Goal: Entertainment & Leisure: Consume media (video, audio)

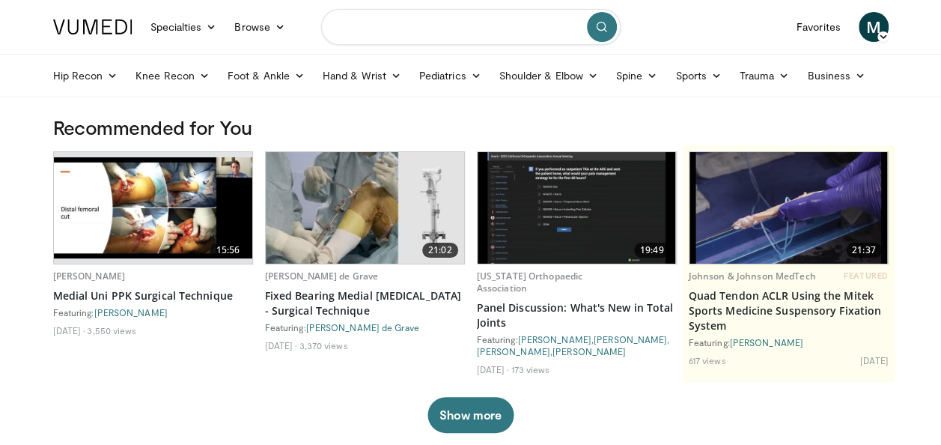
click at [501, 24] on input "Search topics, interventions" at bounding box center [470, 27] width 299 height 36
type input "**********"
click at [612, 28] on button "submit" at bounding box center [602, 27] width 30 height 30
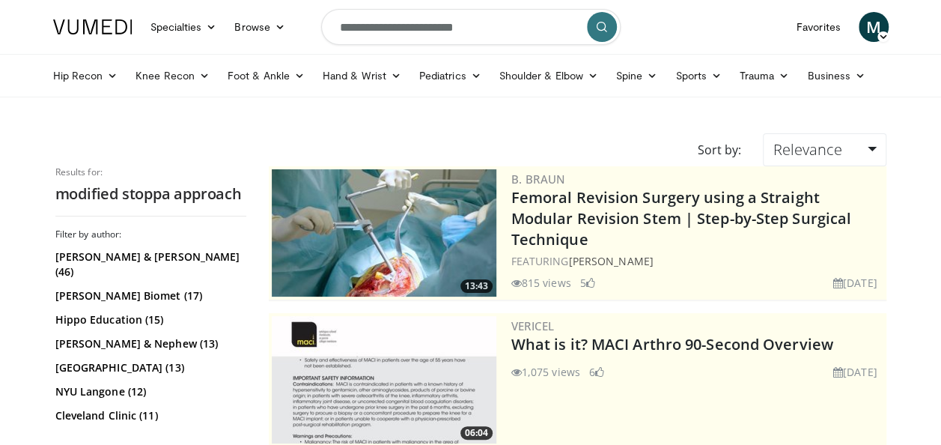
click at [609, 27] on button "submit" at bounding box center [602, 27] width 30 height 30
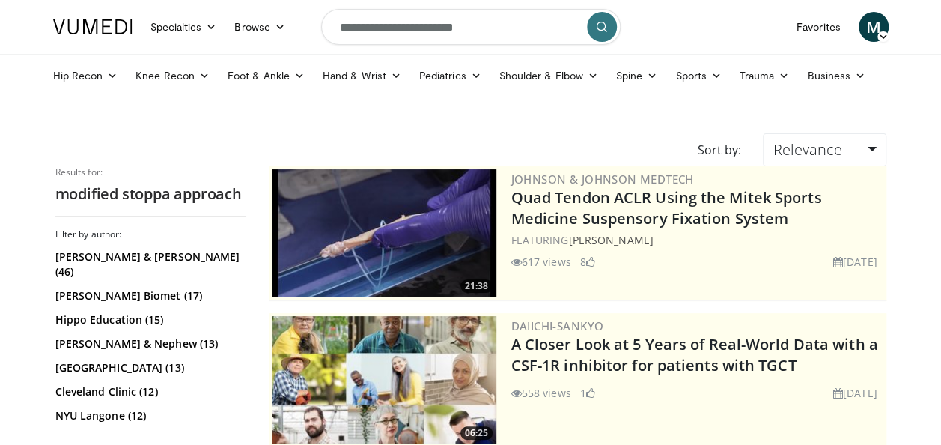
click at [609, 27] on button "submit" at bounding box center [602, 27] width 30 height 30
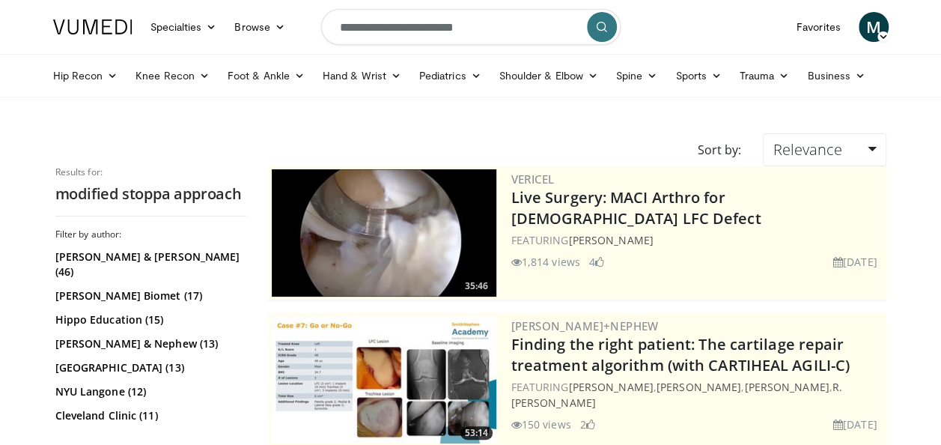
click at [609, 27] on button "submit" at bounding box center [602, 27] width 30 height 30
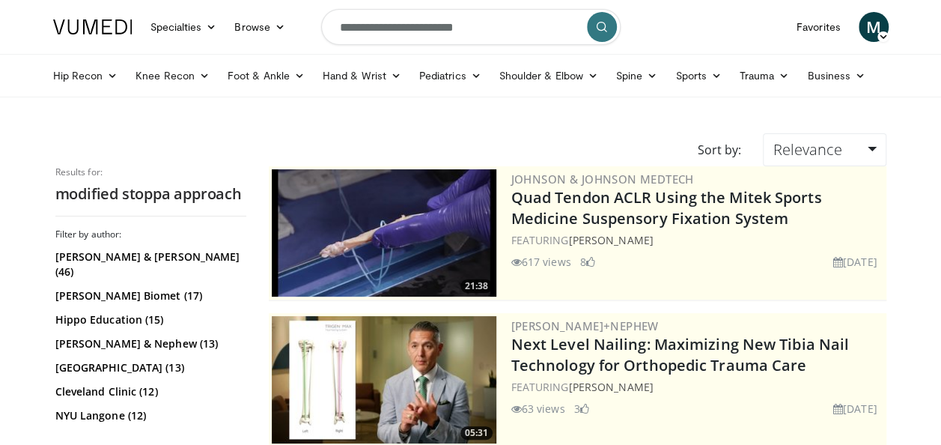
click at [609, 27] on button "submit" at bounding box center [602, 27] width 30 height 30
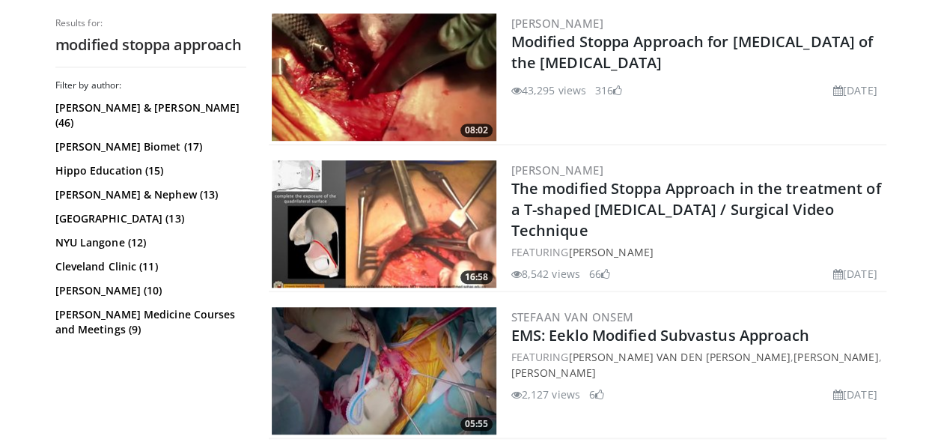
scroll to position [419, 0]
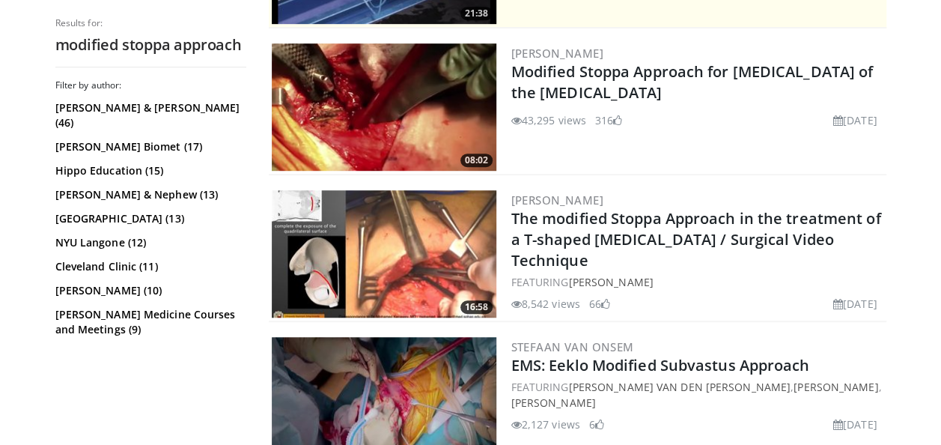
click at [437, 247] on img at bounding box center [384, 253] width 225 height 127
click at [412, 105] on img at bounding box center [384, 106] width 225 height 127
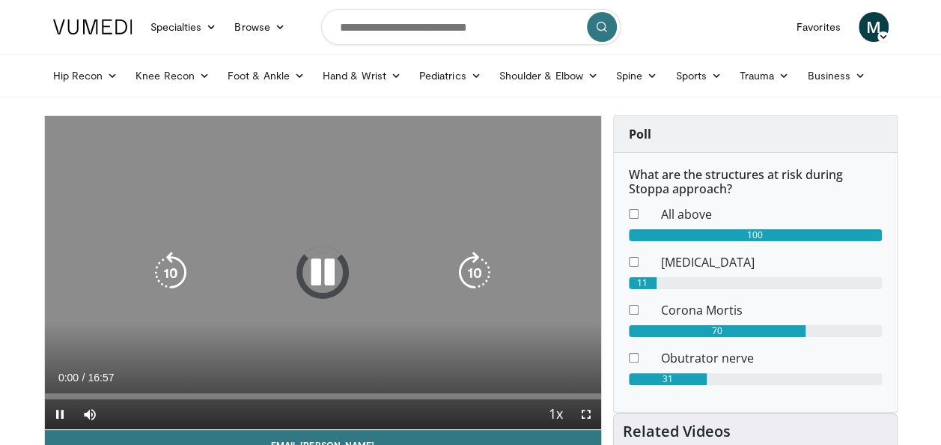
click at [323, 275] on icon "Video Player" at bounding box center [323, 273] width 42 height 42
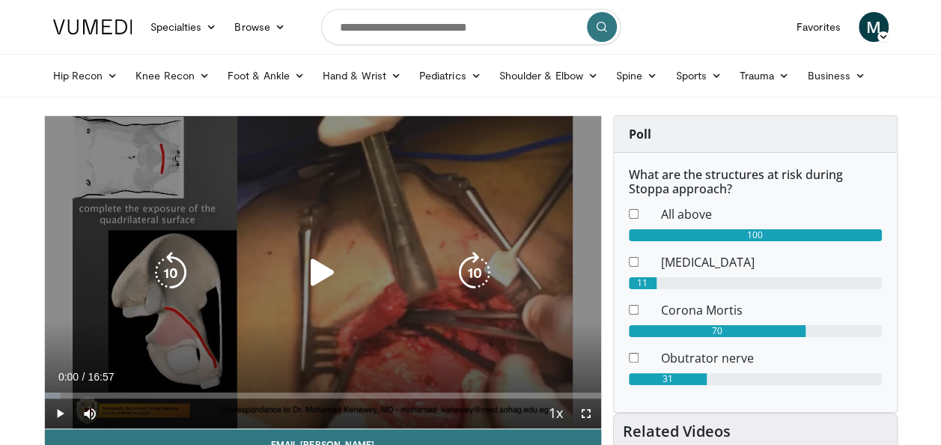
click at [323, 273] on icon "Video Player" at bounding box center [323, 273] width 42 height 42
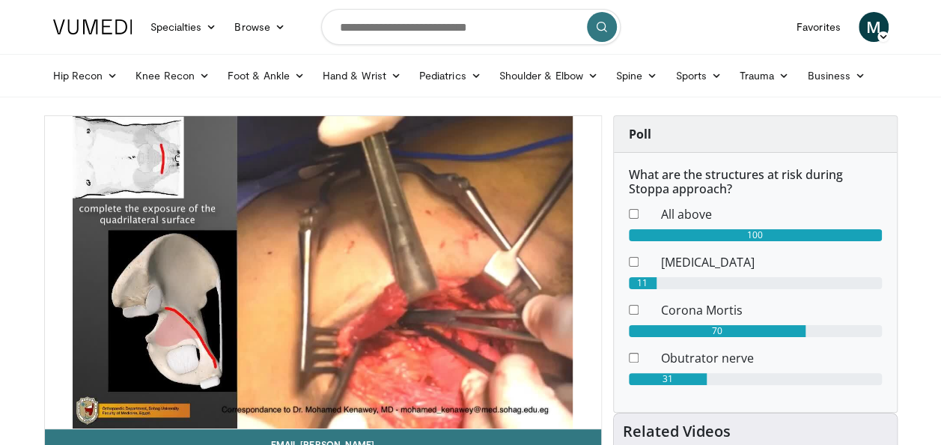
click at [323, 273] on div "10 seconds Tap to unmute" at bounding box center [323, 272] width 556 height 312
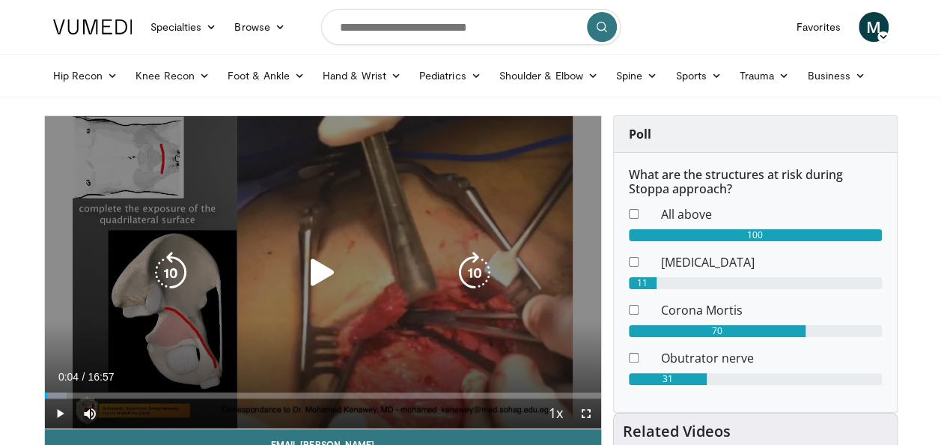
click at [324, 273] on icon "Video Player" at bounding box center [323, 273] width 42 height 42
click at [396, 284] on div "Video Player" at bounding box center [323, 272] width 334 height 30
click at [312, 270] on icon "Video Player" at bounding box center [323, 273] width 42 height 42
click at [346, 207] on div "10 seconds Tap to unmute" at bounding box center [323, 272] width 556 height 312
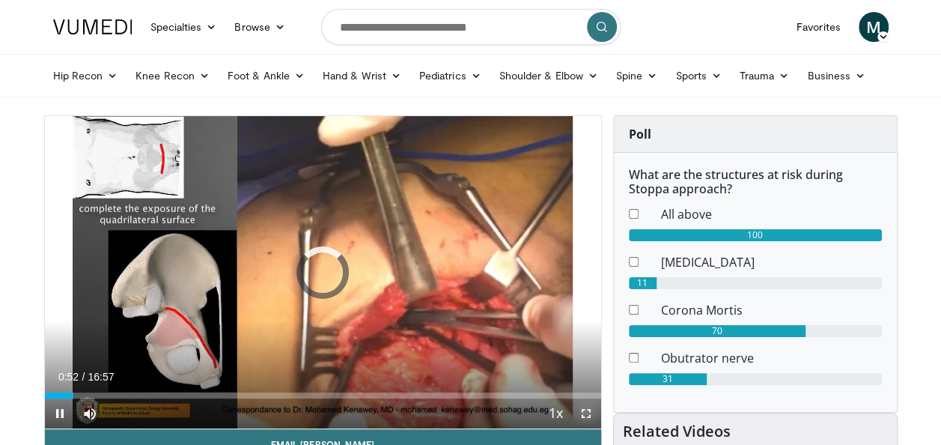
click at [589, 409] on span "Video Player" at bounding box center [586, 413] width 30 height 30
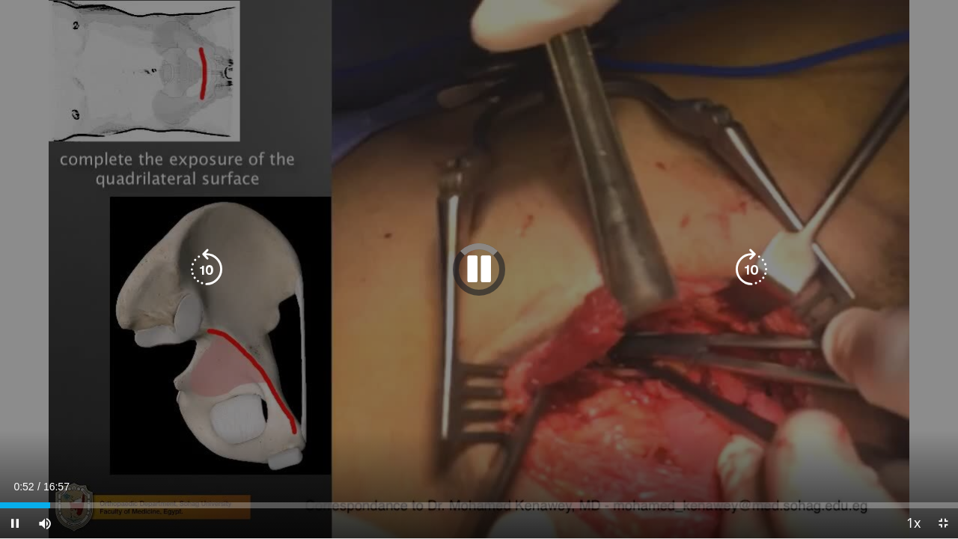
click at [493, 260] on icon "Video Player" at bounding box center [479, 270] width 42 height 42
click at [475, 269] on icon "Video Player" at bounding box center [479, 270] width 42 height 42
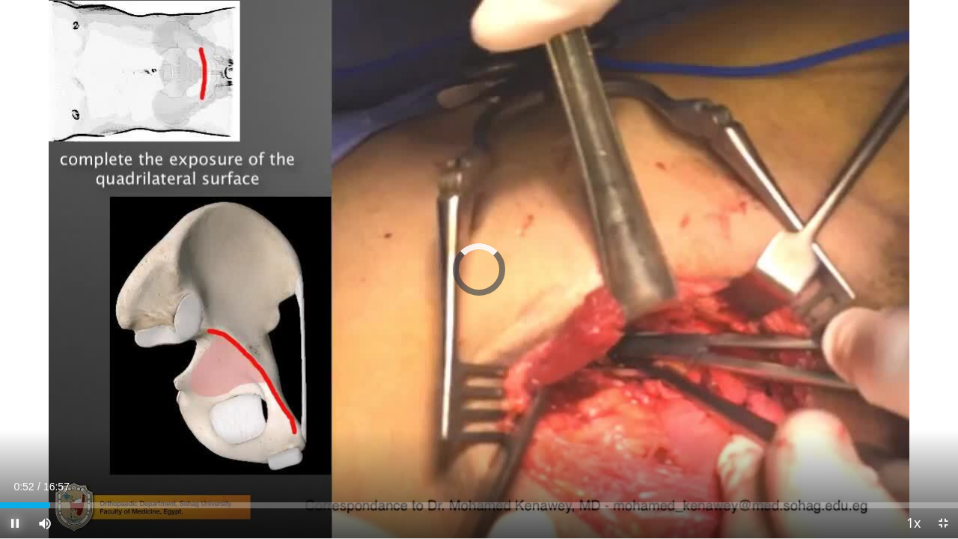
click at [13, 444] on span "Video Player" at bounding box center [15, 523] width 30 height 30
click at [943, 444] on span "Video Player" at bounding box center [943, 523] width 30 height 30
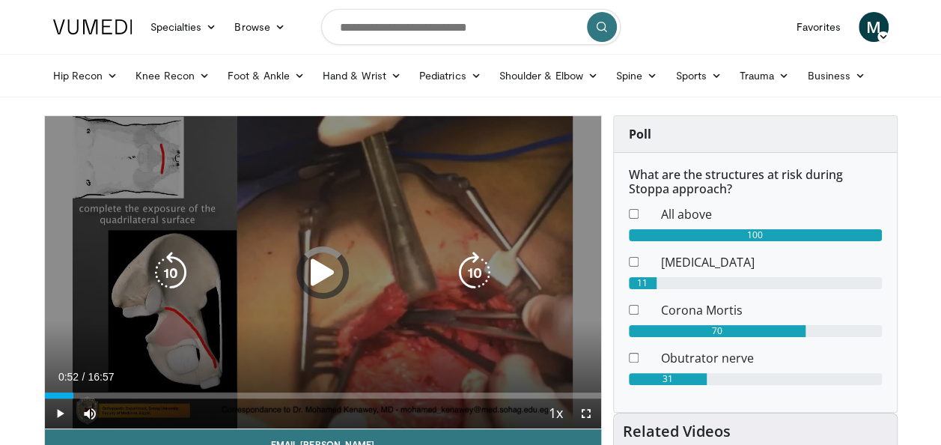
click at [331, 293] on div "10 seconds Tap to unmute" at bounding box center [323, 272] width 556 height 312
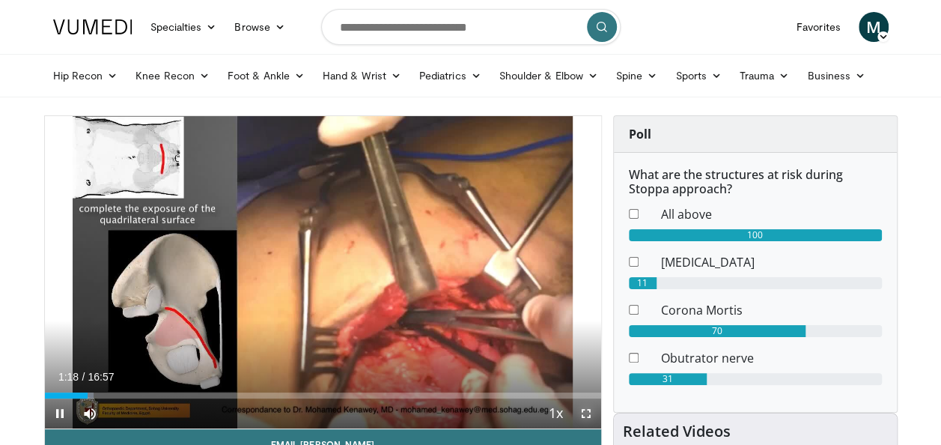
click at [591, 415] on span "Video Player" at bounding box center [586, 413] width 30 height 30
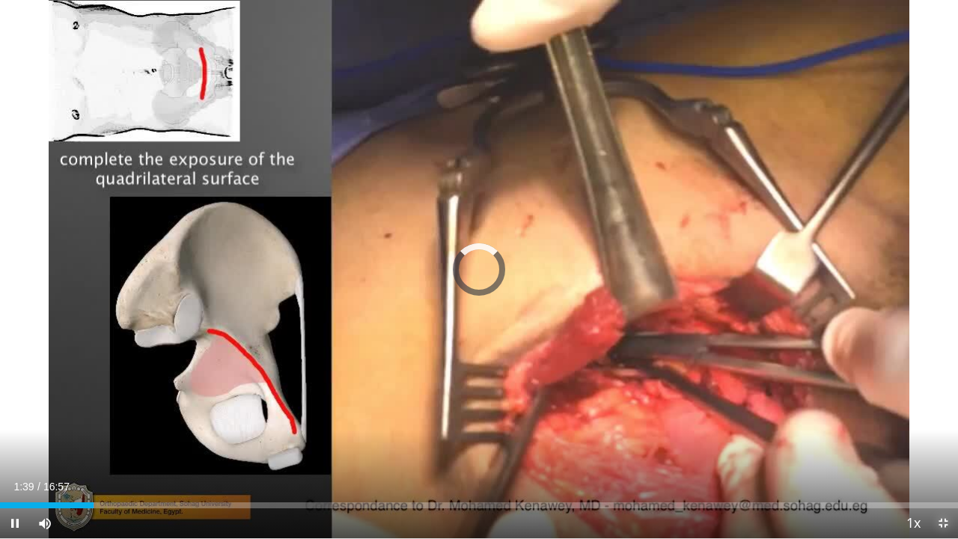
click at [948, 444] on span "Video Player" at bounding box center [943, 523] width 30 height 30
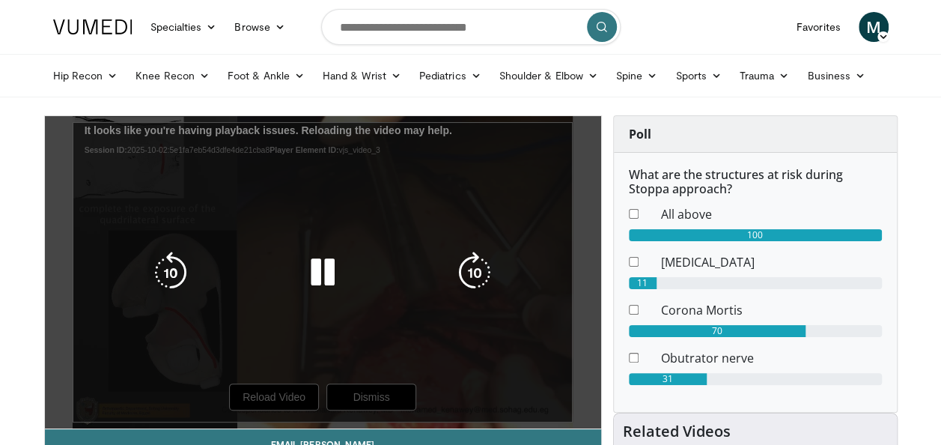
click at [286, 400] on div "10 seconds Tap to unmute" at bounding box center [323, 272] width 556 height 312
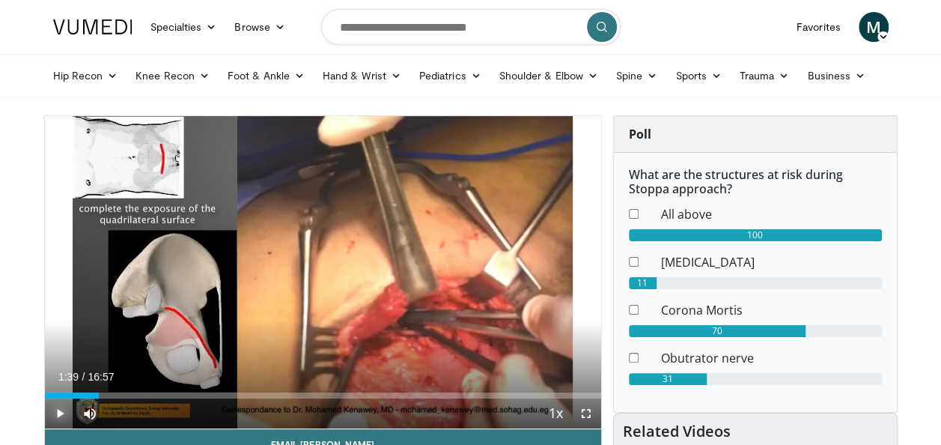
click at [60, 412] on span "Video Player" at bounding box center [60, 413] width 30 height 30
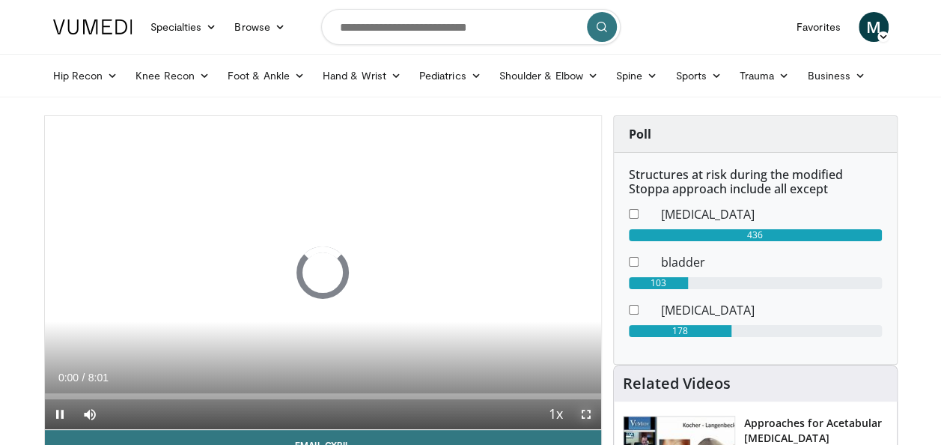
click at [582, 412] on span "Video Player" at bounding box center [586, 414] width 30 height 30
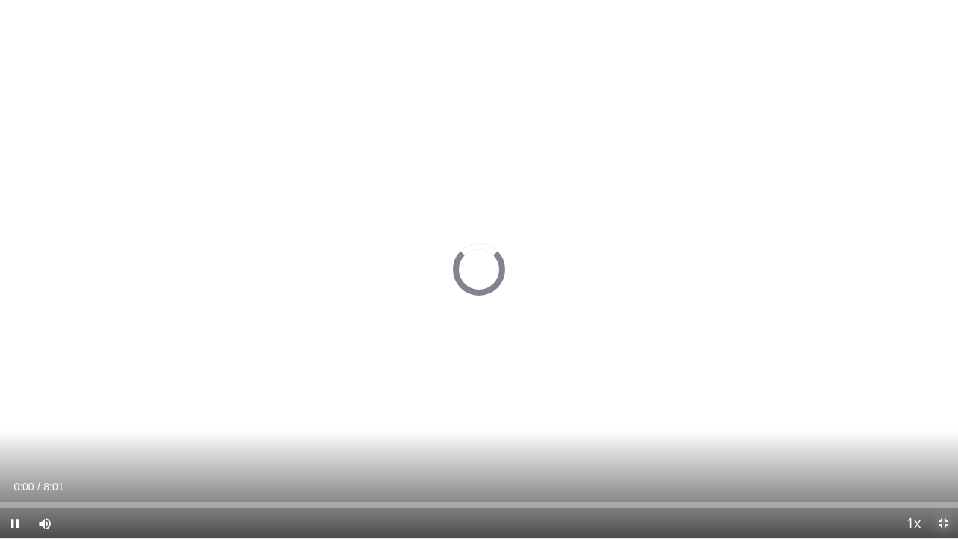
click at [942, 444] on span "Video Player" at bounding box center [943, 523] width 30 height 30
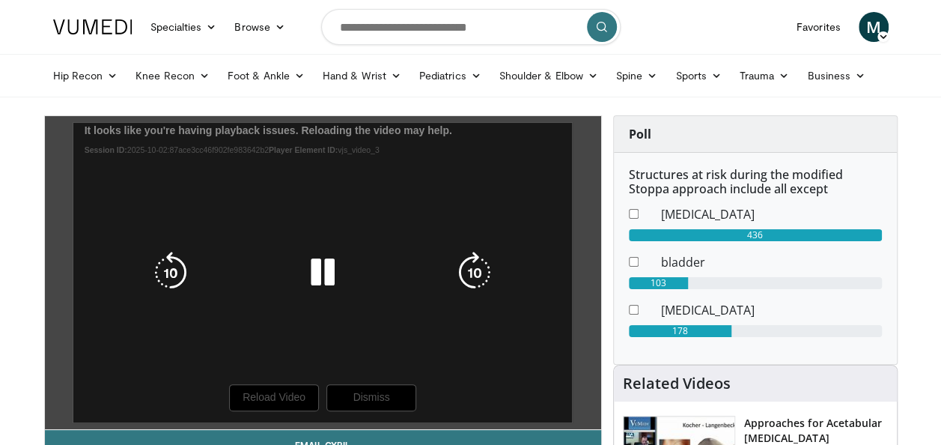
click at [333, 278] on icon "Video Player" at bounding box center [323, 273] width 42 height 42
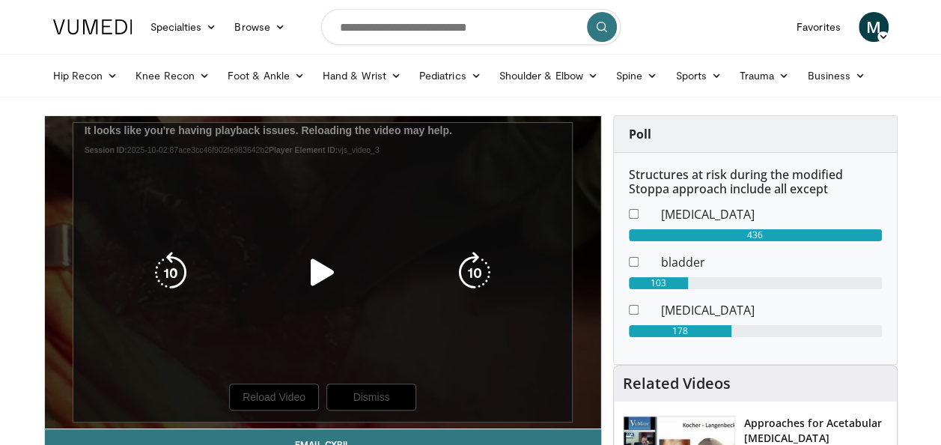
click at [287, 396] on div "10 seconds Tap to unmute" at bounding box center [323, 272] width 556 height 312
